Goal: Task Accomplishment & Management: Complete application form

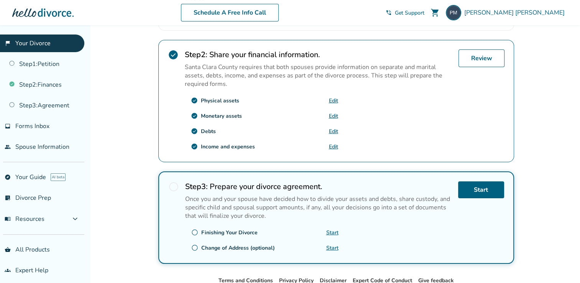
scroll to position [228, 0]
click at [392, 154] on div "check_circle Step 2 : Share your financial information. Santa Clara County requ…" at bounding box center [335, 100] width 355 height 122
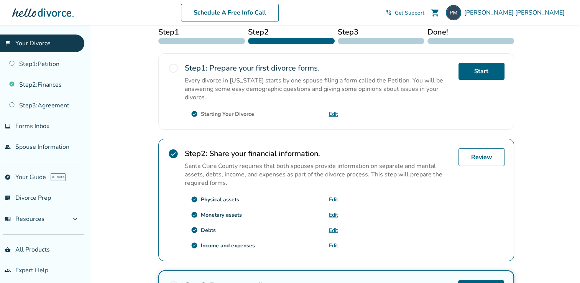
scroll to position [128, 0]
click at [478, 159] on link "Review" at bounding box center [481, 158] width 46 height 18
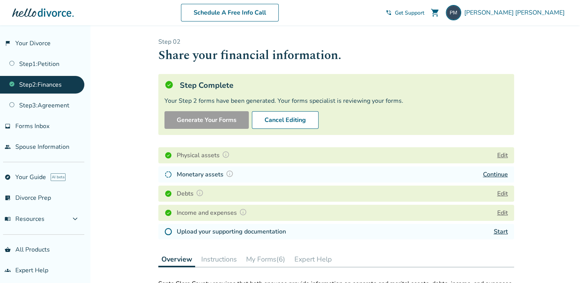
click at [495, 174] on link "Continue" at bounding box center [495, 174] width 25 height 8
